Goal: Transaction & Acquisition: Purchase product/service

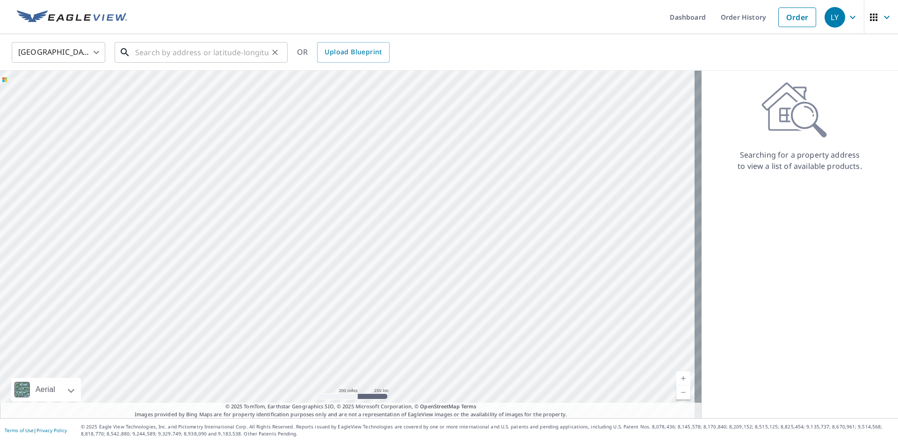
click at [146, 51] on input "text" at bounding box center [201, 52] width 133 height 26
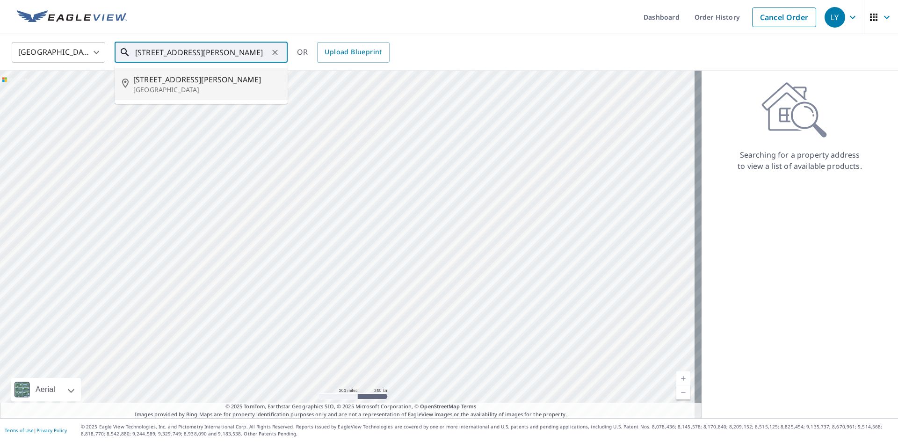
click at [145, 85] on p "[GEOGRAPHIC_DATA]" at bounding box center [206, 89] width 147 height 9
type input "[STREET_ADDRESS][PERSON_NAME]"
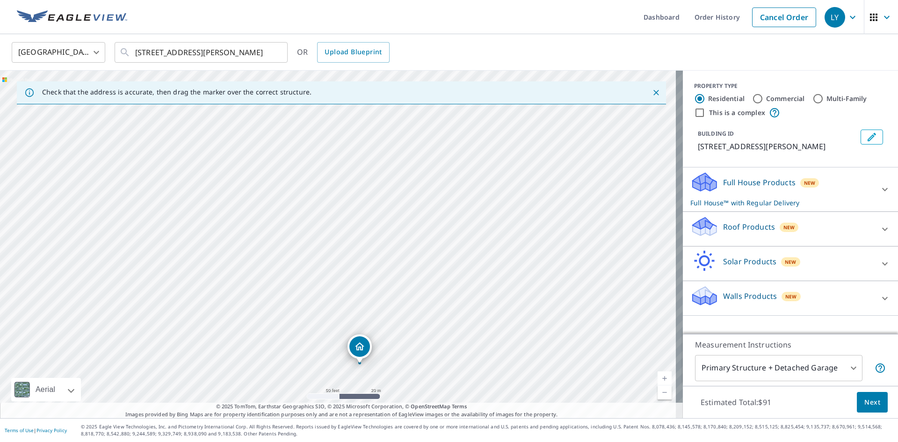
drag, startPoint x: 411, startPoint y: 147, endPoint x: 421, endPoint y: 65, distance: 82.5
click at [421, 70] on div "United States [GEOGRAPHIC_DATA] ​ [STREET_ADDRESS][PERSON_NAME] ​ OR Upload Blu…" at bounding box center [449, 226] width 898 height 384
drag, startPoint x: 372, startPoint y: 321, endPoint x: 356, endPoint y: 53, distance: 269.0
click at [356, 53] on div "United States [GEOGRAPHIC_DATA] ​ [STREET_ADDRESS][PERSON_NAME] ​ OR Upload Blu…" at bounding box center [449, 226] width 898 height 384
click at [354, 104] on div "Check that the address is accurate, then drag the marker over the correct struc…" at bounding box center [341, 93] width 683 height 26
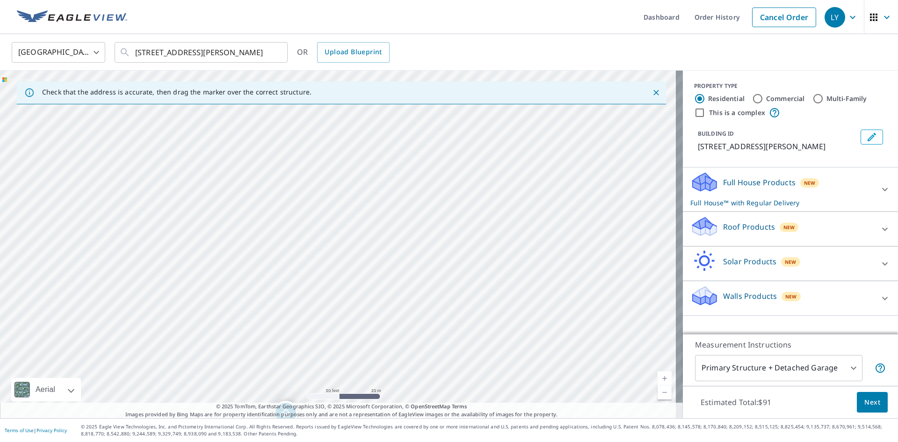
click at [349, 172] on div "[STREET_ADDRESS][PERSON_NAME]" at bounding box center [341, 245] width 683 height 348
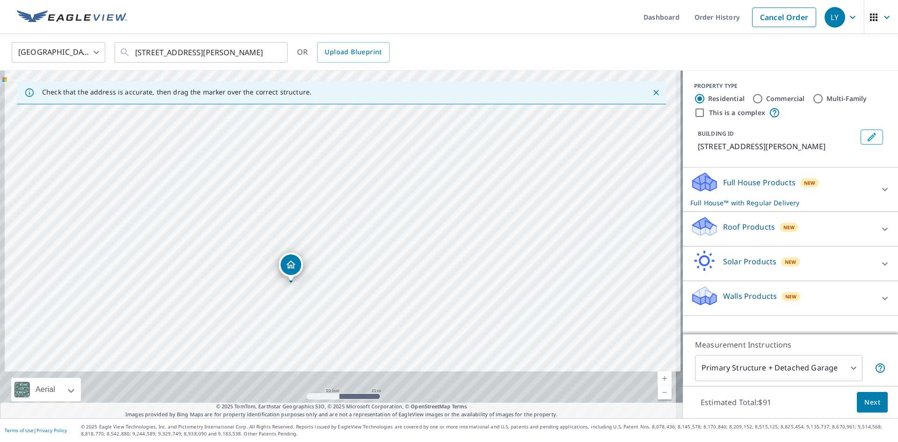
drag, startPoint x: 485, startPoint y: 341, endPoint x: 494, endPoint y: 178, distance: 163.0
click at [494, 178] on div "[STREET_ADDRESS][PERSON_NAME]" at bounding box center [341, 245] width 683 height 348
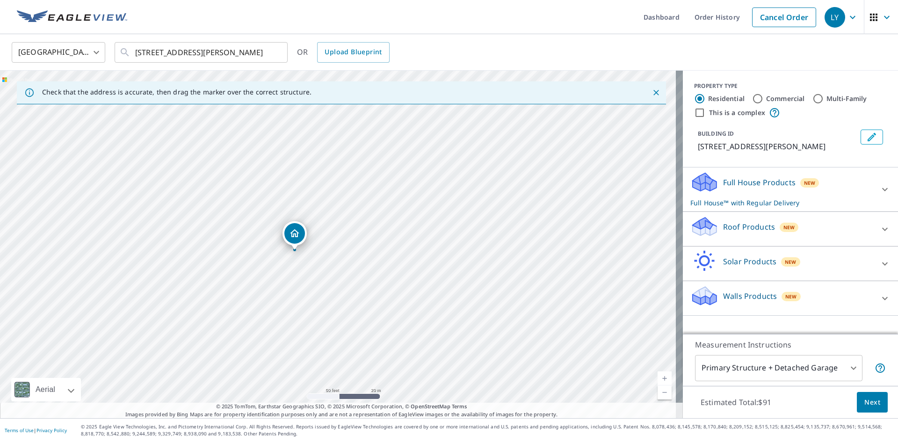
click at [478, 175] on div "[STREET_ADDRESS][PERSON_NAME]" at bounding box center [341, 245] width 683 height 348
drag, startPoint x: 337, startPoint y: 267, endPoint x: 339, endPoint y: 239, distance: 28.1
click at [338, 241] on div "[STREET_ADDRESS][PERSON_NAME]" at bounding box center [341, 245] width 683 height 348
click at [458, 269] on div "[STREET_ADDRESS][PERSON_NAME]" at bounding box center [341, 245] width 683 height 348
drag, startPoint x: 341, startPoint y: 208, endPoint x: 337, endPoint y: 212, distance: 5.6
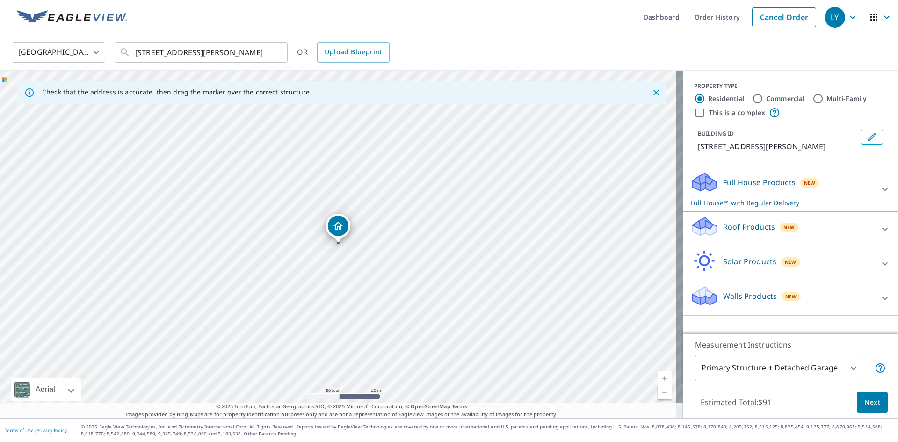
click at [733, 232] on p "Roof Products" at bounding box center [749, 226] width 52 height 11
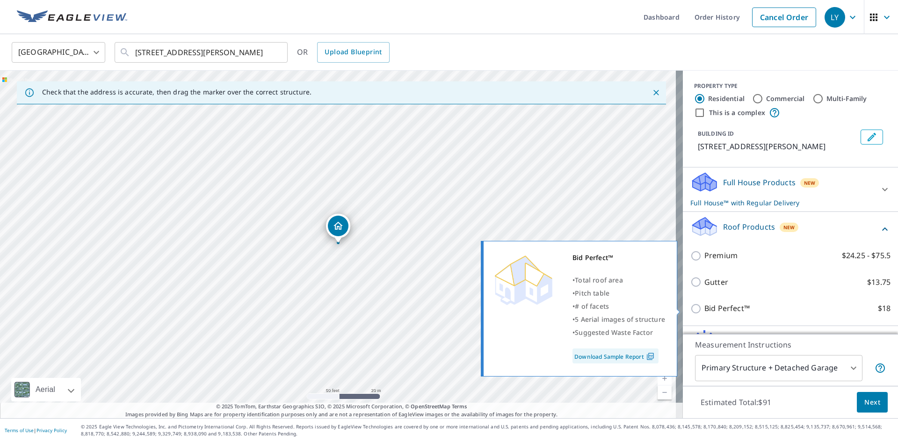
click at [715, 309] on p "Bid Perfect™" at bounding box center [727, 309] width 45 height 12
click at [705, 309] on input "Bid Perfect™ $18" at bounding box center [698, 308] width 14 height 11
checkbox input "true"
checkbox input "false"
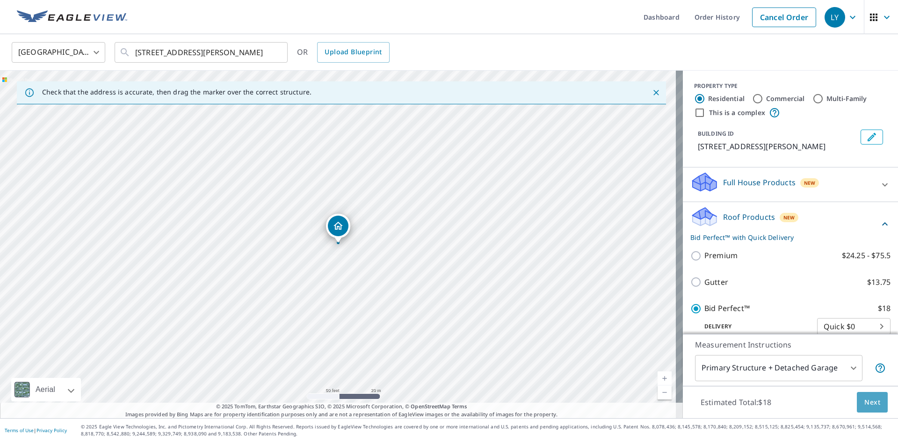
click at [868, 406] on span "Next" at bounding box center [873, 403] width 16 height 12
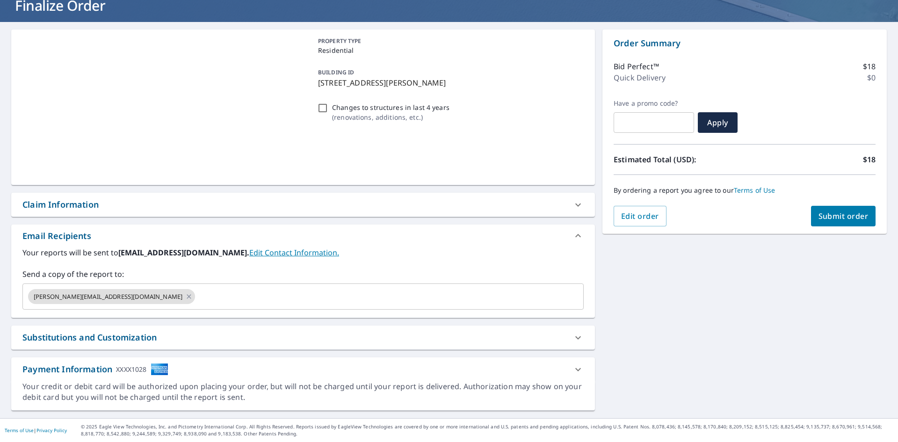
scroll to position [65, 0]
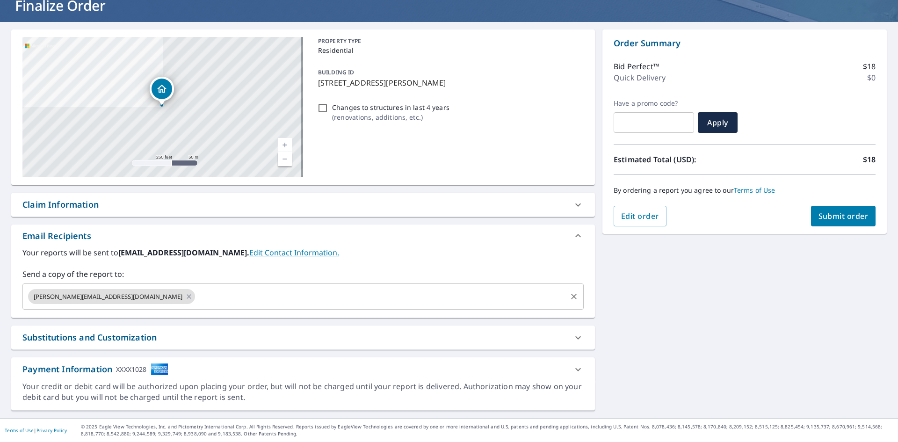
click at [196, 298] on input "text" at bounding box center [380, 297] width 369 height 18
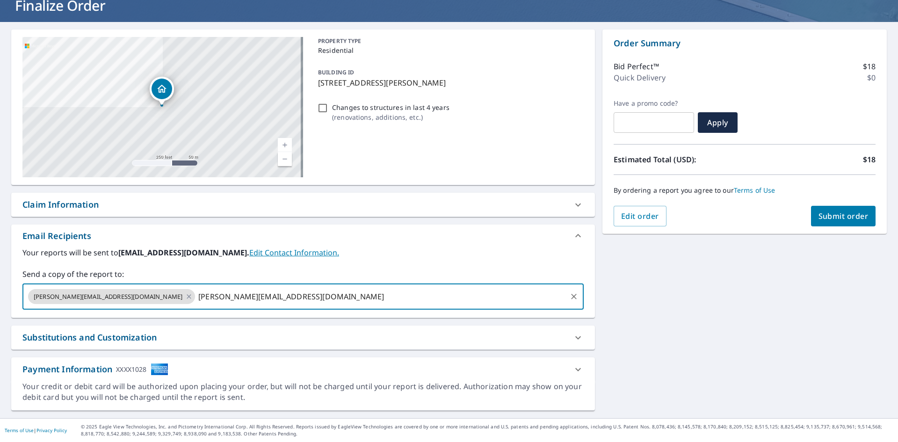
type input "[PERSON_NAME][EMAIL_ADDRESS][DOMAIN_NAME]"
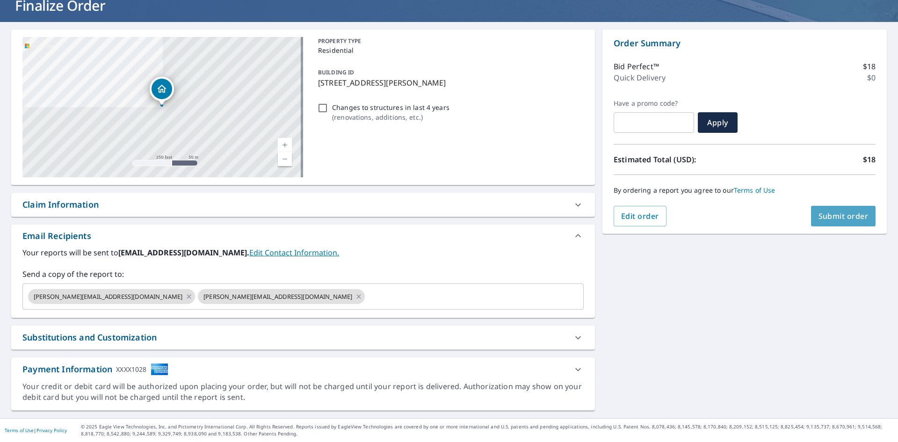
click at [855, 218] on span "Submit order" at bounding box center [844, 216] width 50 height 10
checkbox input "true"
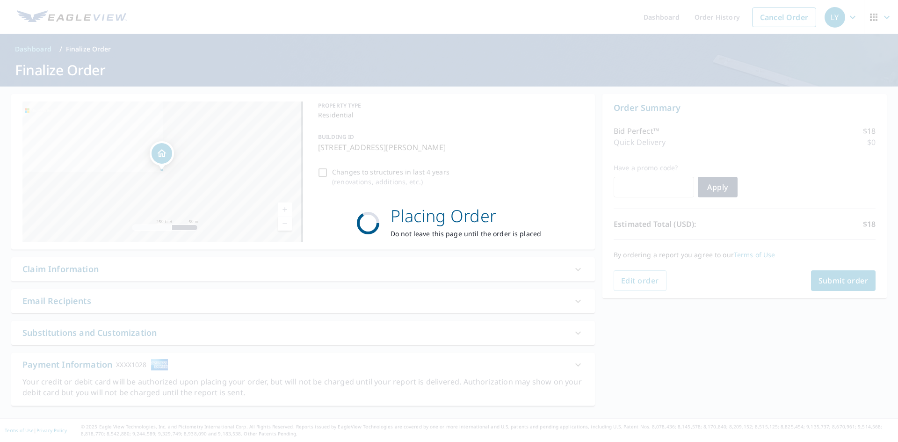
scroll to position [0, 0]
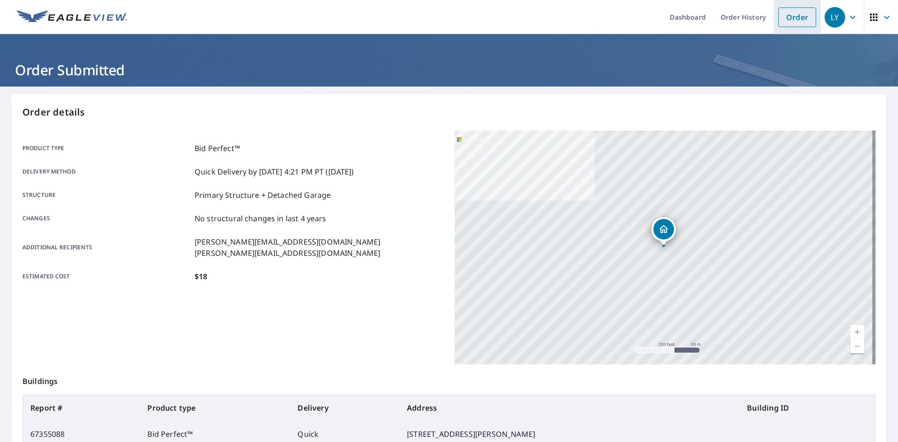
click at [781, 19] on link "Order" at bounding box center [798, 17] width 38 height 20
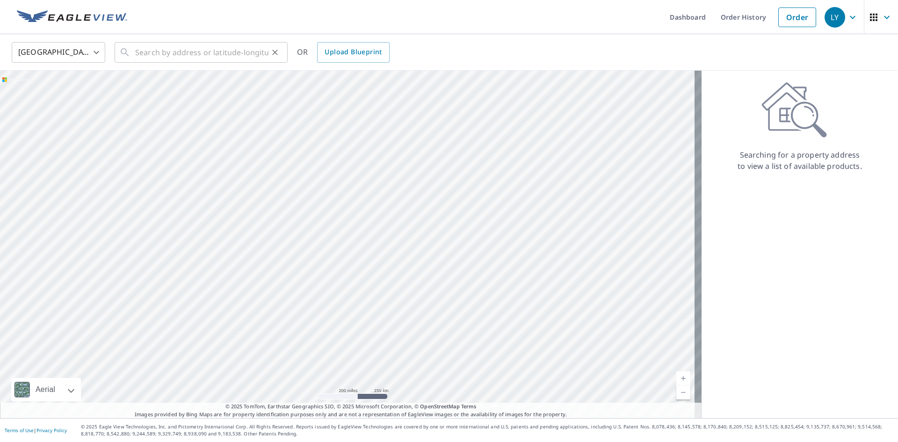
click at [133, 52] on div "​" at bounding box center [201, 52] width 173 height 21
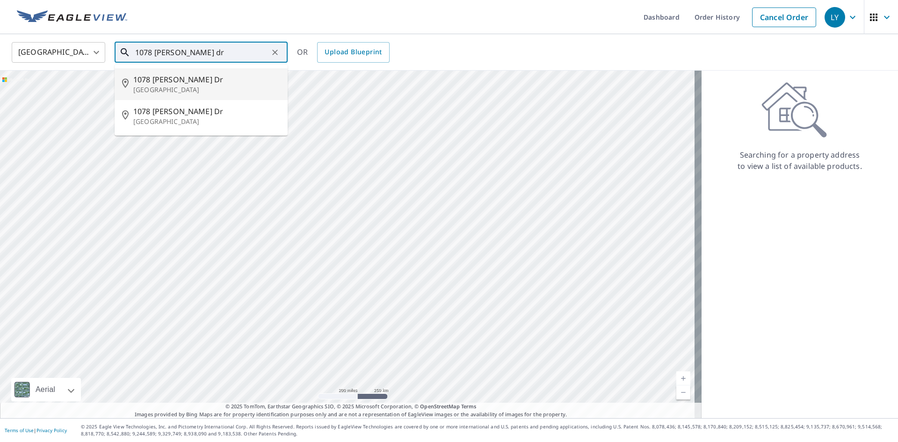
click at [155, 79] on span "1078 [PERSON_NAME] Dr" at bounding box center [206, 79] width 147 height 11
type input "[GEOGRAPHIC_DATA][PERSON_NAME][PERSON_NAME]"
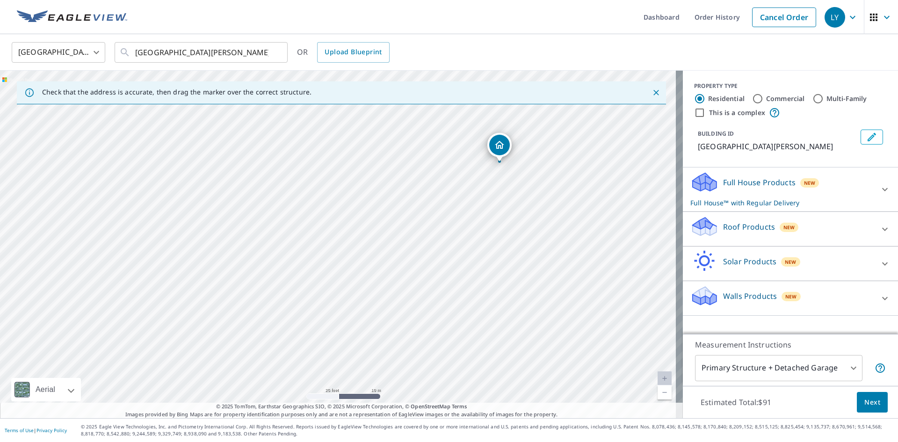
drag, startPoint x: 264, startPoint y: 277, endPoint x: 480, endPoint y: 225, distance: 222.2
click at [468, 229] on div "[GEOGRAPHIC_DATA][PERSON_NAME][PERSON_NAME]" at bounding box center [341, 245] width 683 height 348
drag, startPoint x: 372, startPoint y: 232, endPoint x: 369, endPoint y: 227, distance: 5.5
click at [727, 229] on p "Roof Products" at bounding box center [749, 226] width 52 height 11
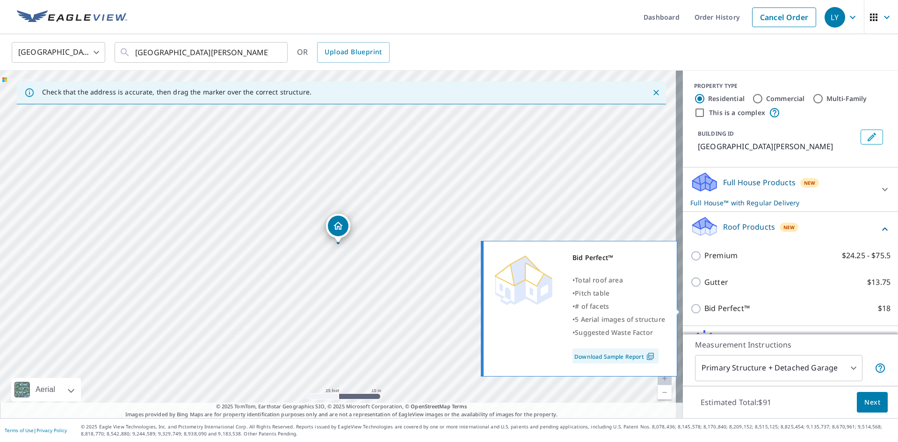
click at [705, 307] on p "Bid Perfect™" at bounding box center [727, 309] width 45 height 12
click at [703, 307] on input "Bid Perfect™ $18" at bounding box center [698, 308] width 14 height 11
checkbox input "true"
checkbox input "false"
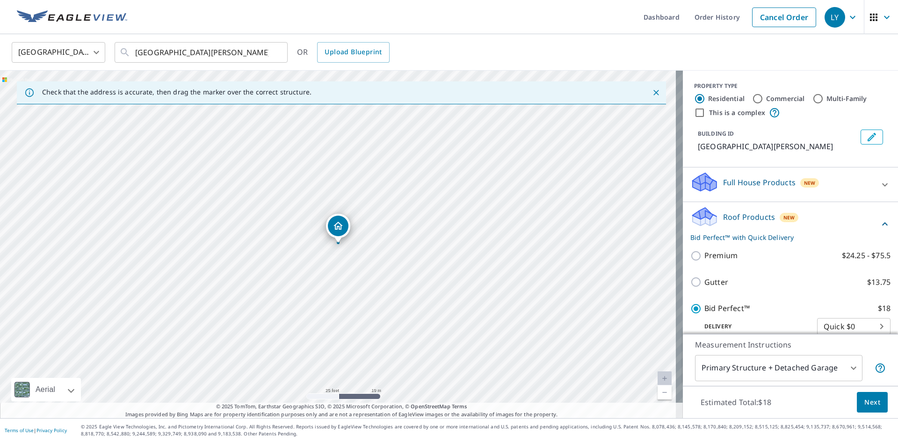
click at [865, 404] on span "Next" at bounding box center [873, 403] width 16 height 12
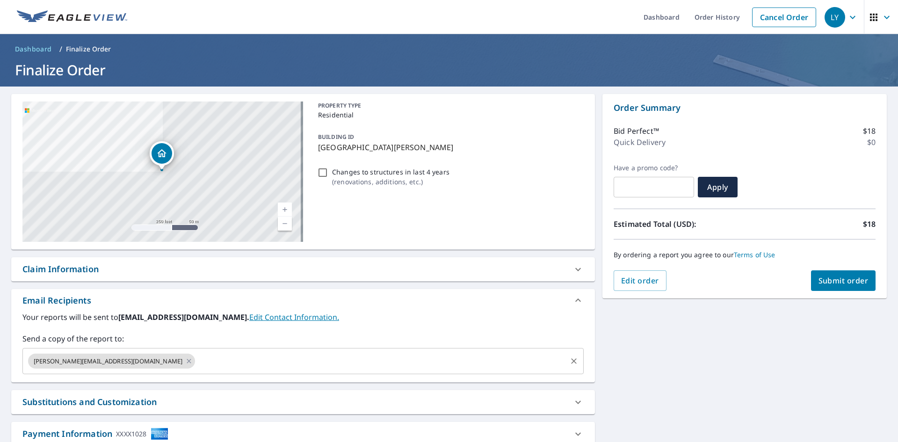
click at [196, 363] on input "text" at bounding box center [380, 361] width 369 height 18
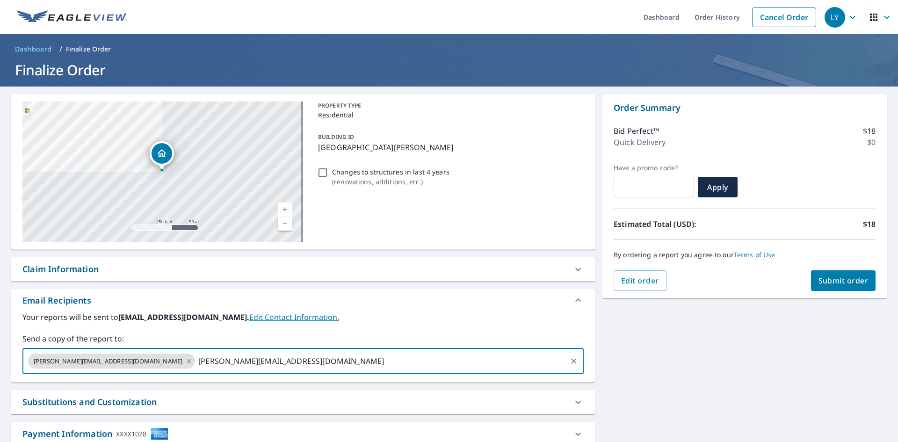
type input "[PERSON_NAME][EMAIL_ADDRESS][DOMAIN_NAME]"
click at [861, 280] on span "Submit order" at bounding box center [844, 281] width 50 height 10
checkbox input "true"
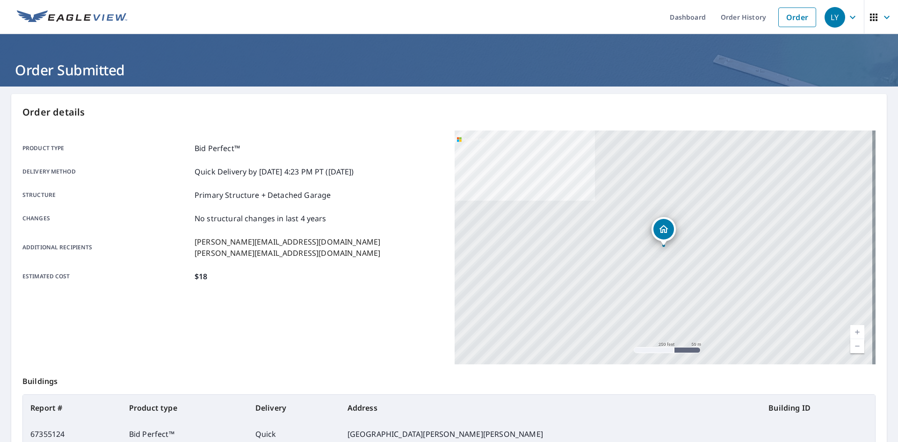
click at [2, 253] on main "Order details Product type Bid Perfect™ Delivery method Quick Delivery by [DATE…" at bounding box center [449, 307] width 898 height 440
